Goal: Task Accomplishment & Management: Manage account settings

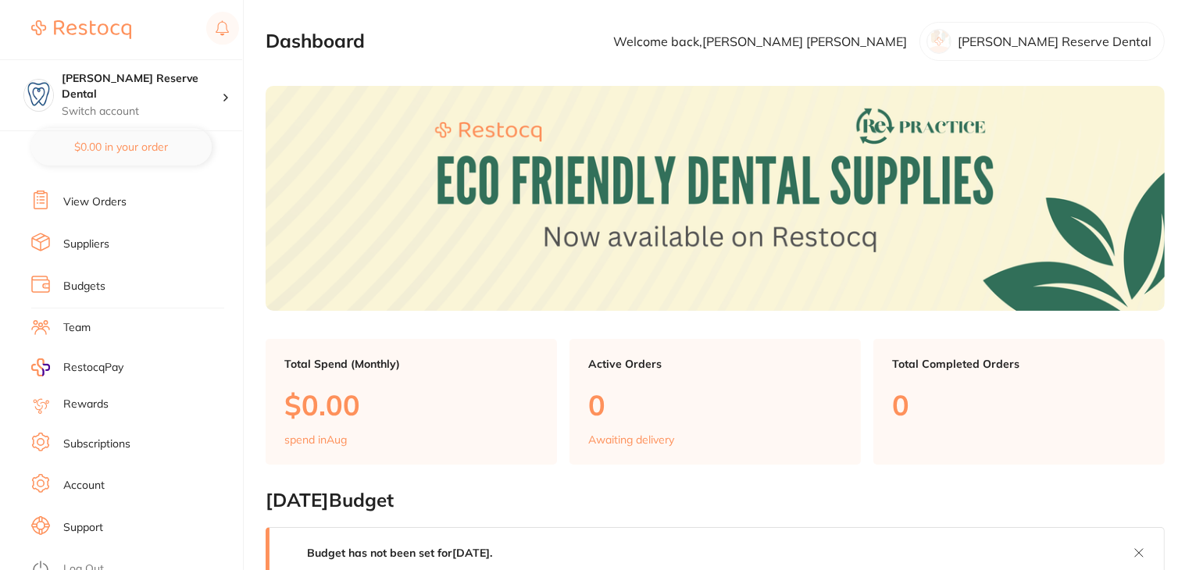
scroll to position [157, 0]
click at [89, 435] on link "Subscriptions" at bounding box center [96, 443] width 67 height 16
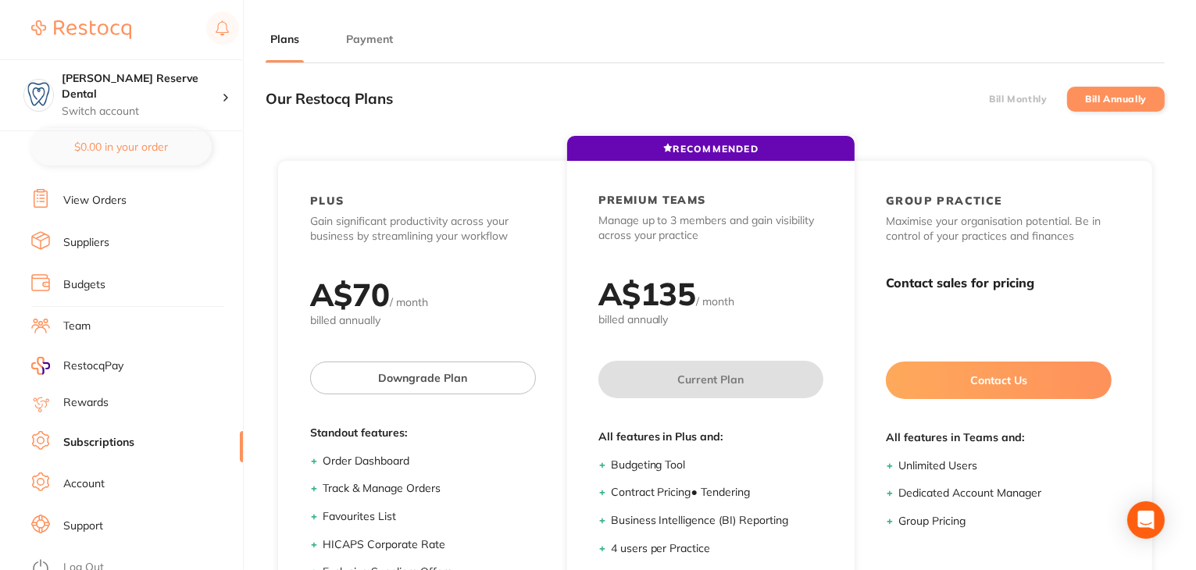
click at [363, 45] on button "Payment" at bounding box center [369, 39] width 56 height 15
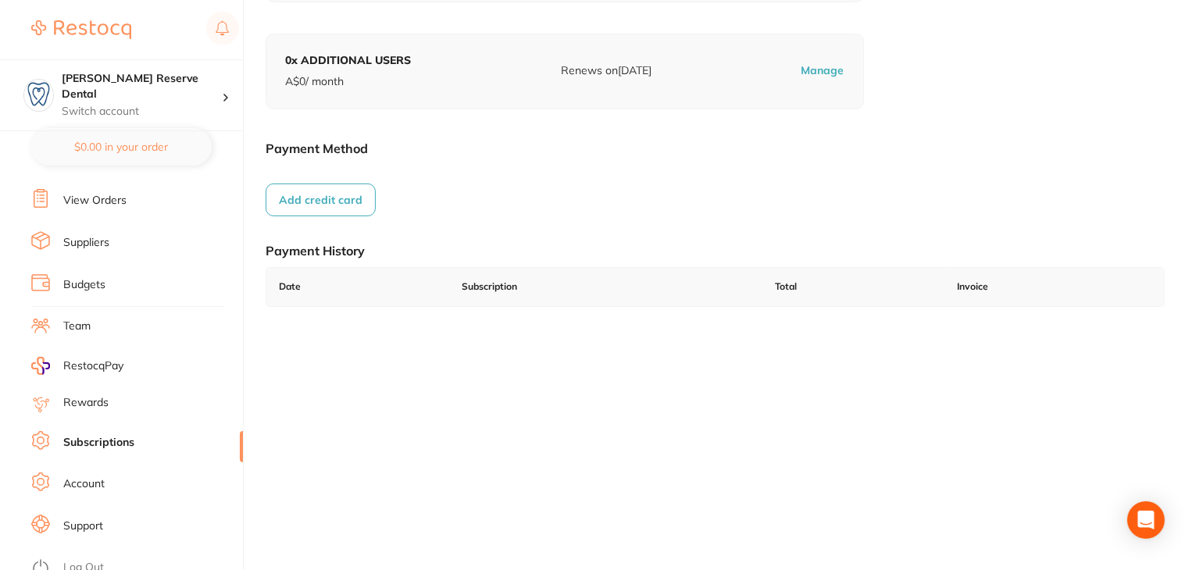
scroll to position [216, 0]
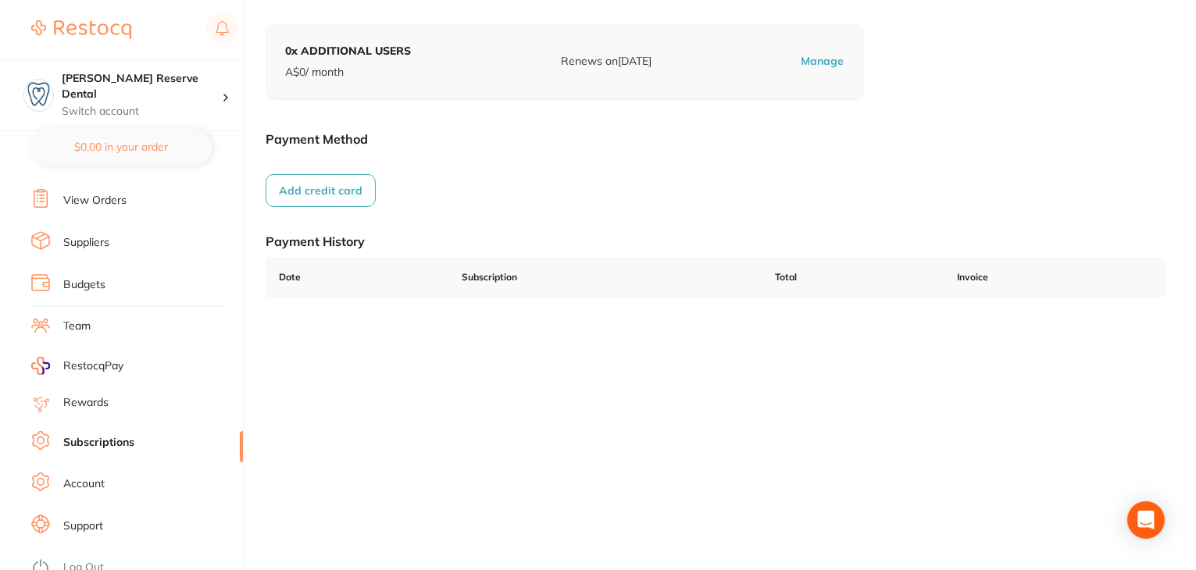
click at [89, 560] on link "Log Out" at bounding box center [83, 568] width 41 height 16
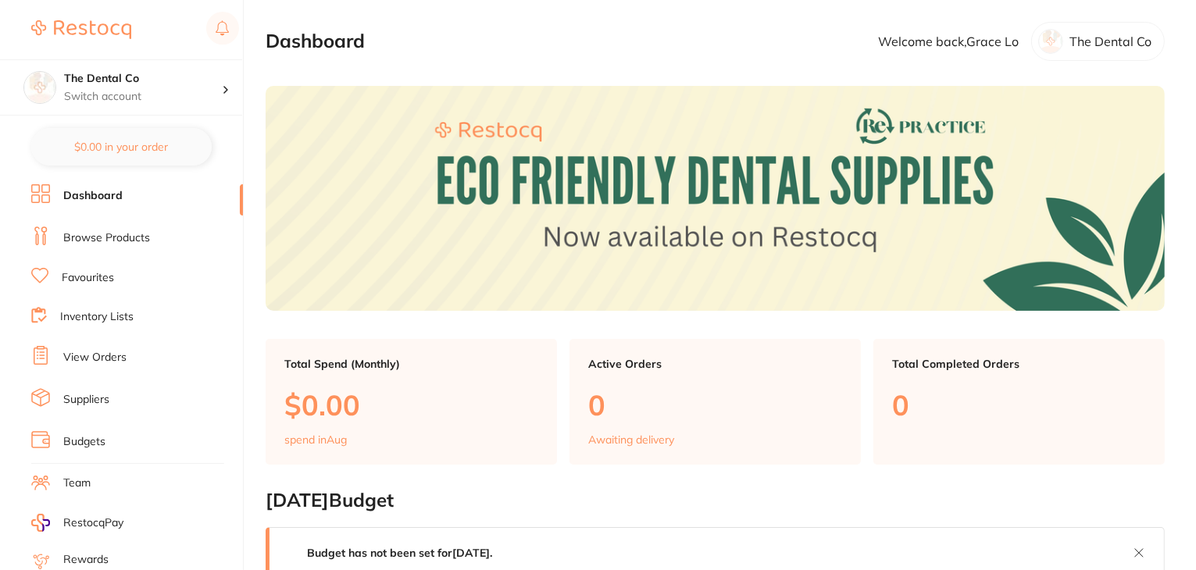
scroll to position [157, 0]
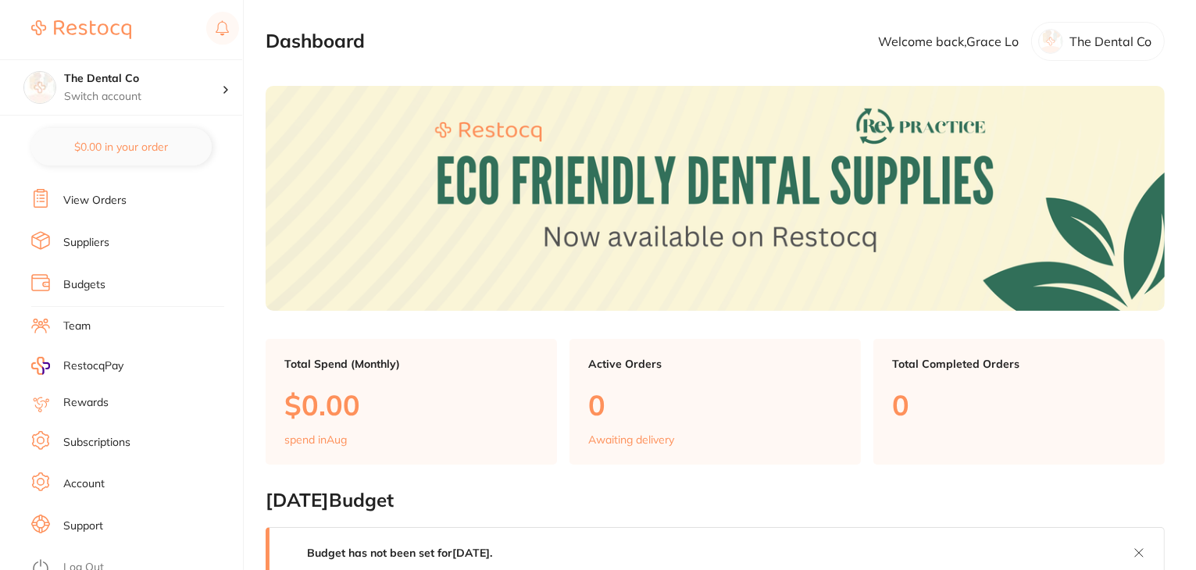
click at [84, 435] on link "Subscriptions" at bounding box center [96, 443] width 67 height 16
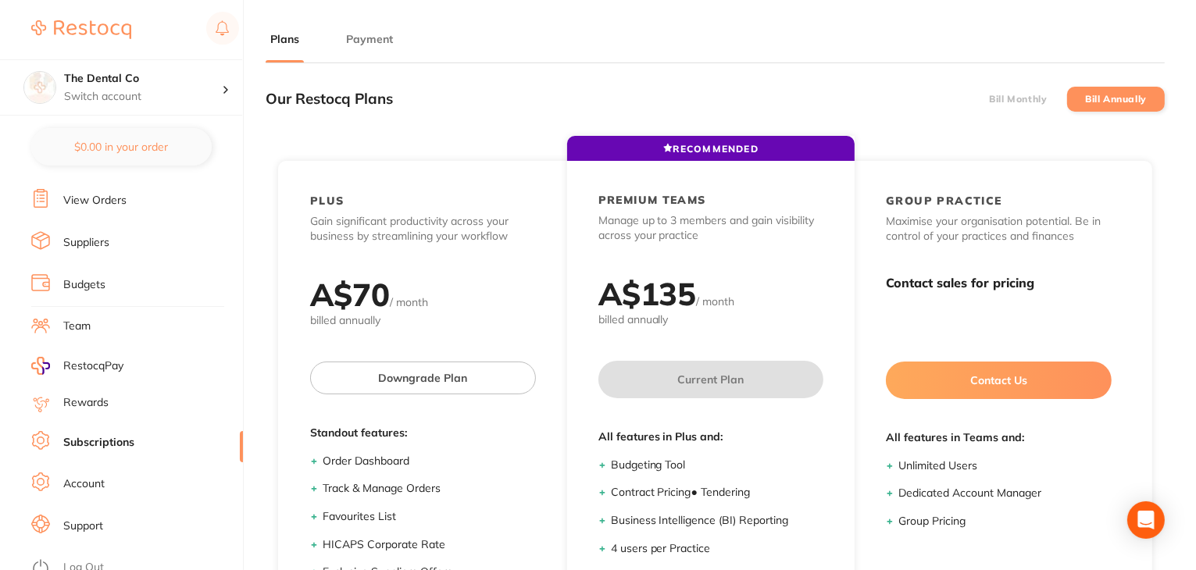
drag, startPoint x: 378, startPoint y: 32, endPoint x: 159, endPoint y: 301, distance: 346.6
click at [377, 33] on button "Payment" at bounding box center [369, 39] width 56 height 15
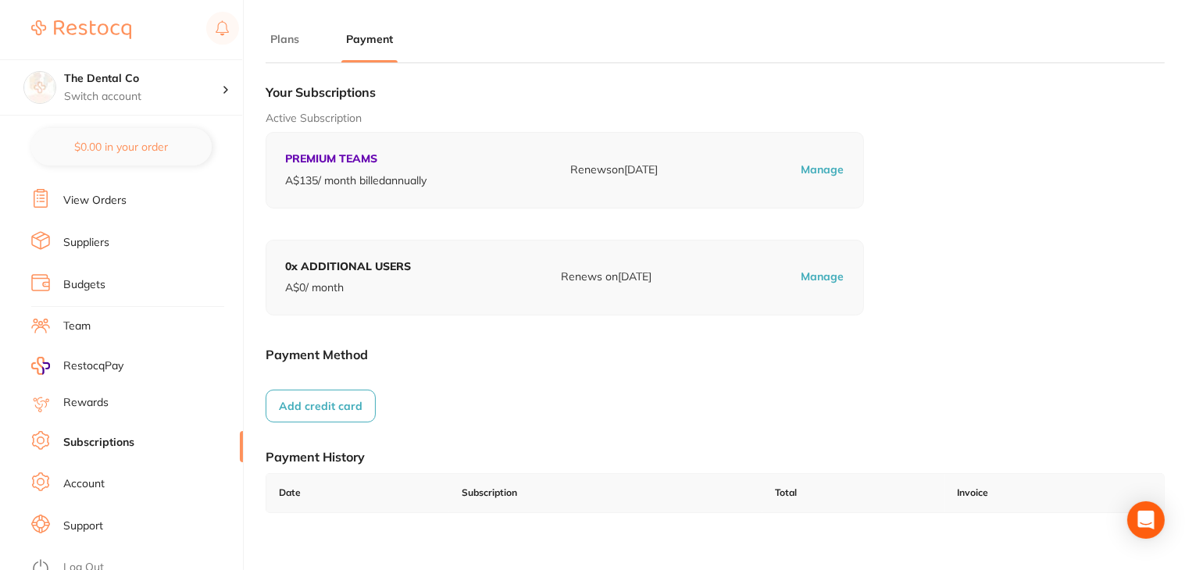
scroll to position [216, 0]
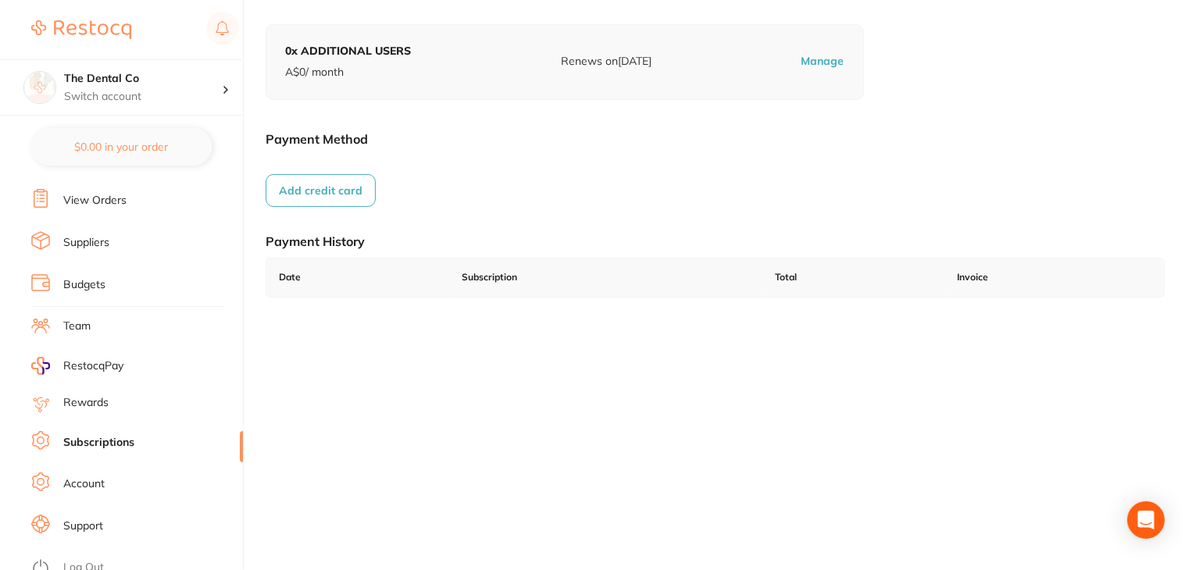
click at [82, 560] on link "Log Out" at bounding box center [83, 568] width 41 height 16
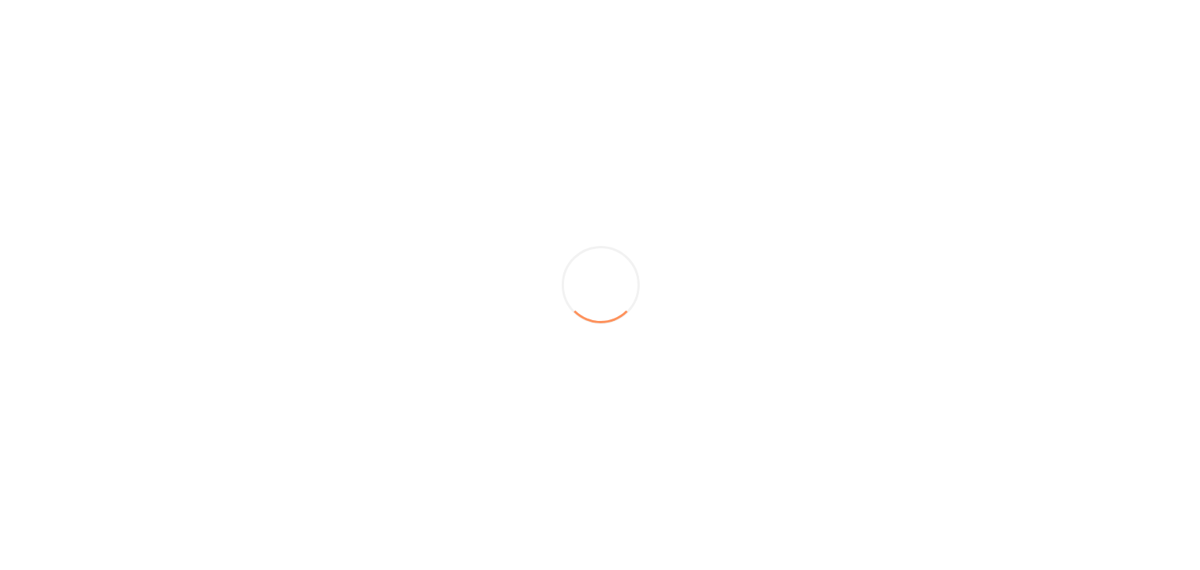
scroll to position [0, 0]
